Goal: Task Accomplishment & Management: Use online tool/utility

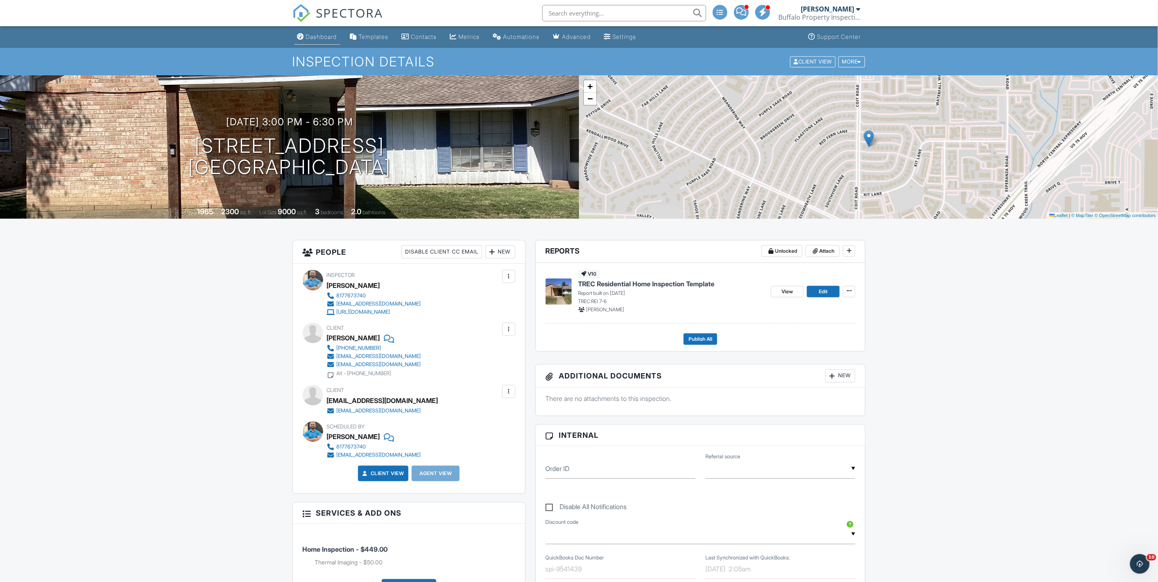
click at [309, 39] on div "Dashboard" at bounding box center [321, 36] width 31 height 7
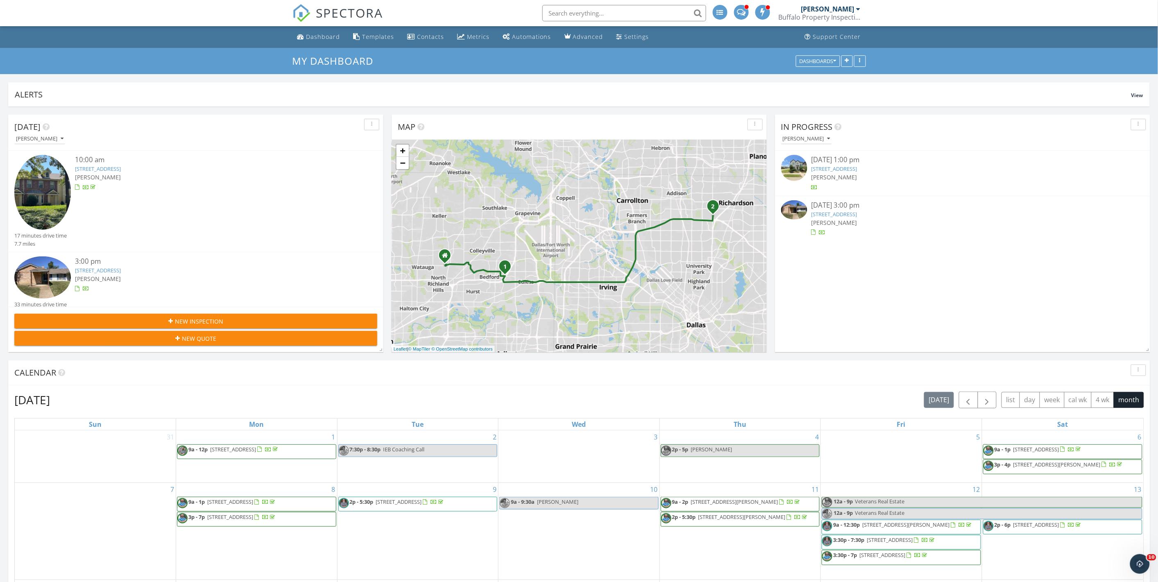
click at [121, 267] on link "[STREET_ADDRESS]" at bounding box center [98, 270] width 46 height 7
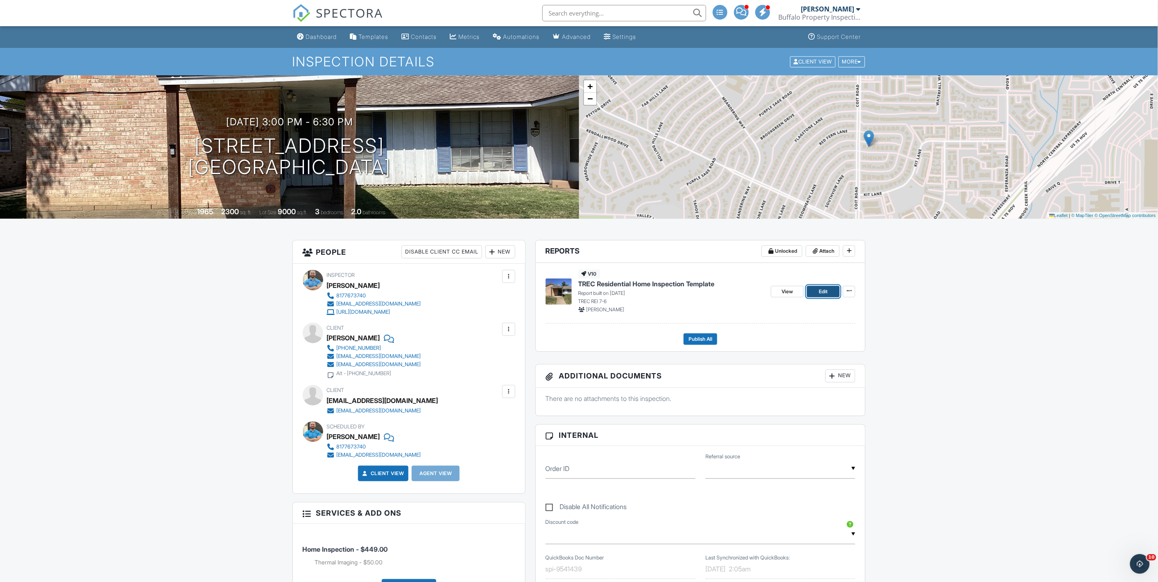
click at [814, 291] on link "Edit" at bounding box center [823, 291] width 33 height 11
